Goal: Task Accomplishment & Management: Use online tool/utility

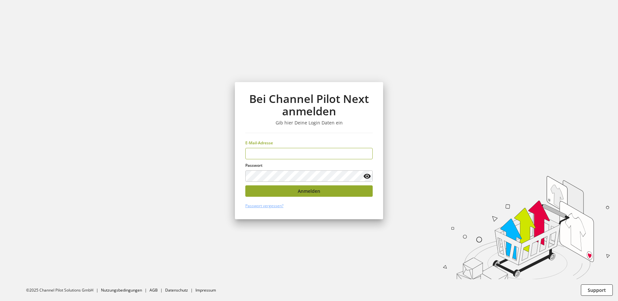
type input "**********"
click at [306, 190] on span "Anmelden" at bounding box center [309, 191] width 22 height 7
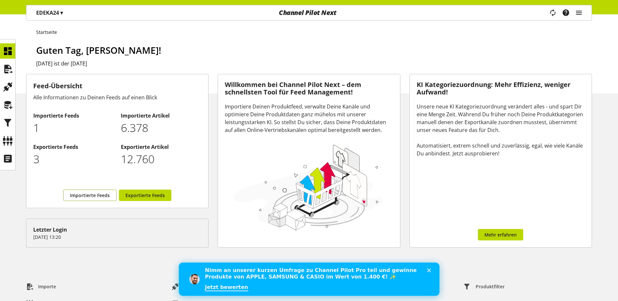
click at [87, 196] on span "Importierte Feeds" at bounding box center [90, 195] width 40 height 7
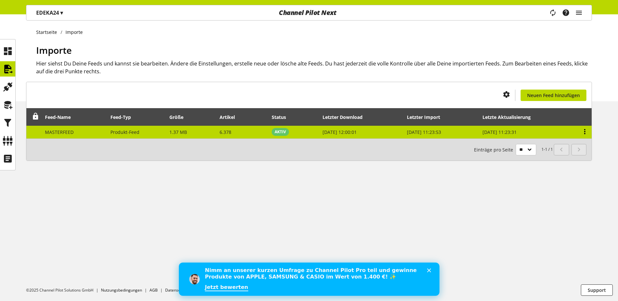
click at [584, 132] on icon at bounding box center [585, 132] width 8 height 12
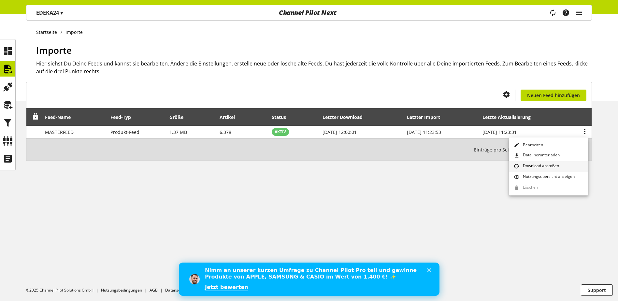
click at [542, 166] on span "Download anstoßen" at bounding box center [540, 166] width 39 height 7
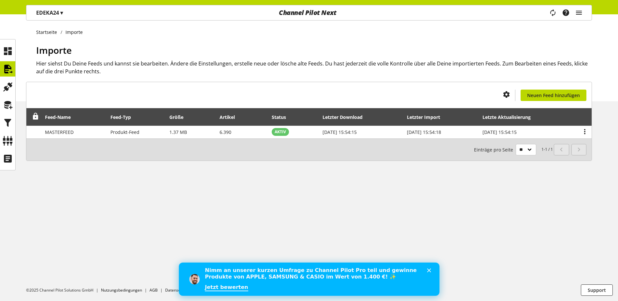
click at [430, 270] on icon "Schließen" at bounding box center [429, 271] width 4 height 4
